Goal: Find specific page/section: Find specific page/section

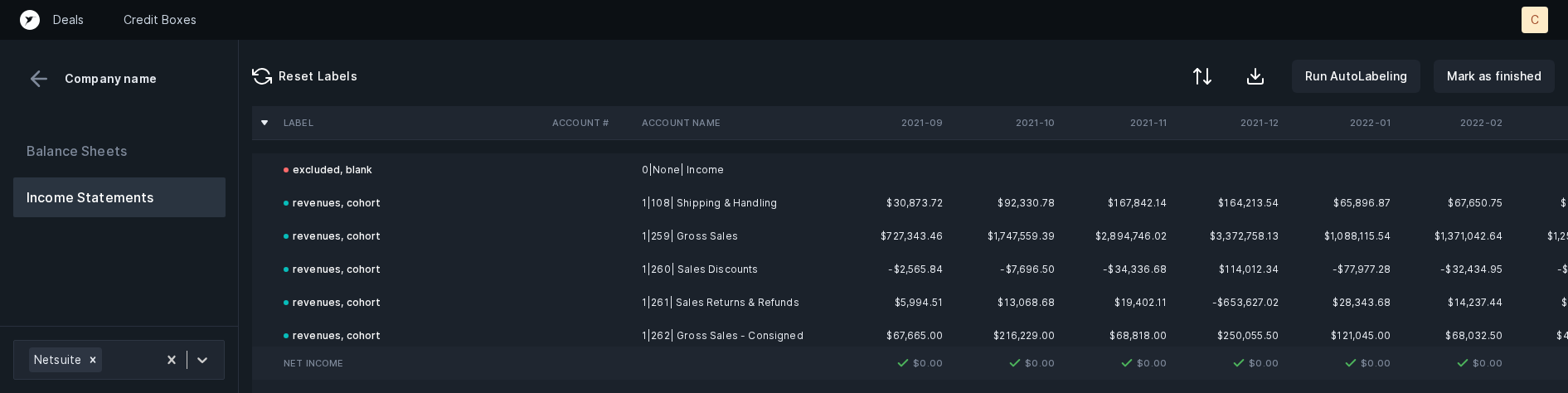
click at [303, 243] on div "revenues, cohort" at bounding box center [332, 236] width 97 height 20
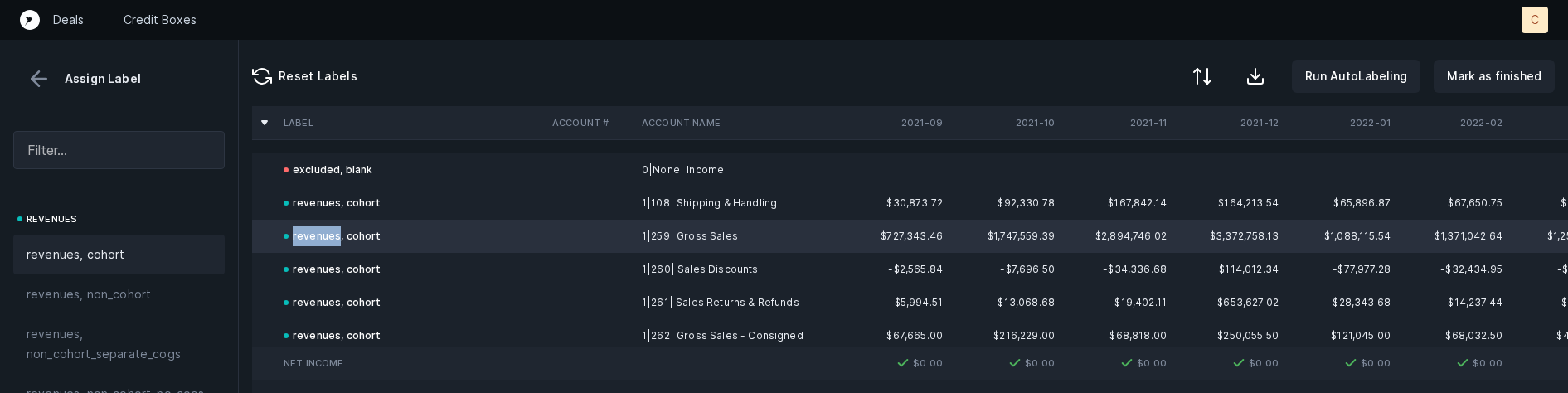
click at [303, 243] on div "revenues, cohort" at bounding box center [332, 236] width 97 height 20
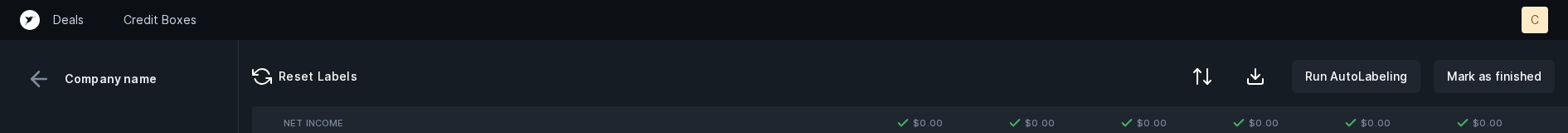
click at [507, 18] on div "Deals Credit Boxes" at bounding box center [767, 20] width 1455 height 17
